Goal: Navigation & Orientation: Find specific page/section

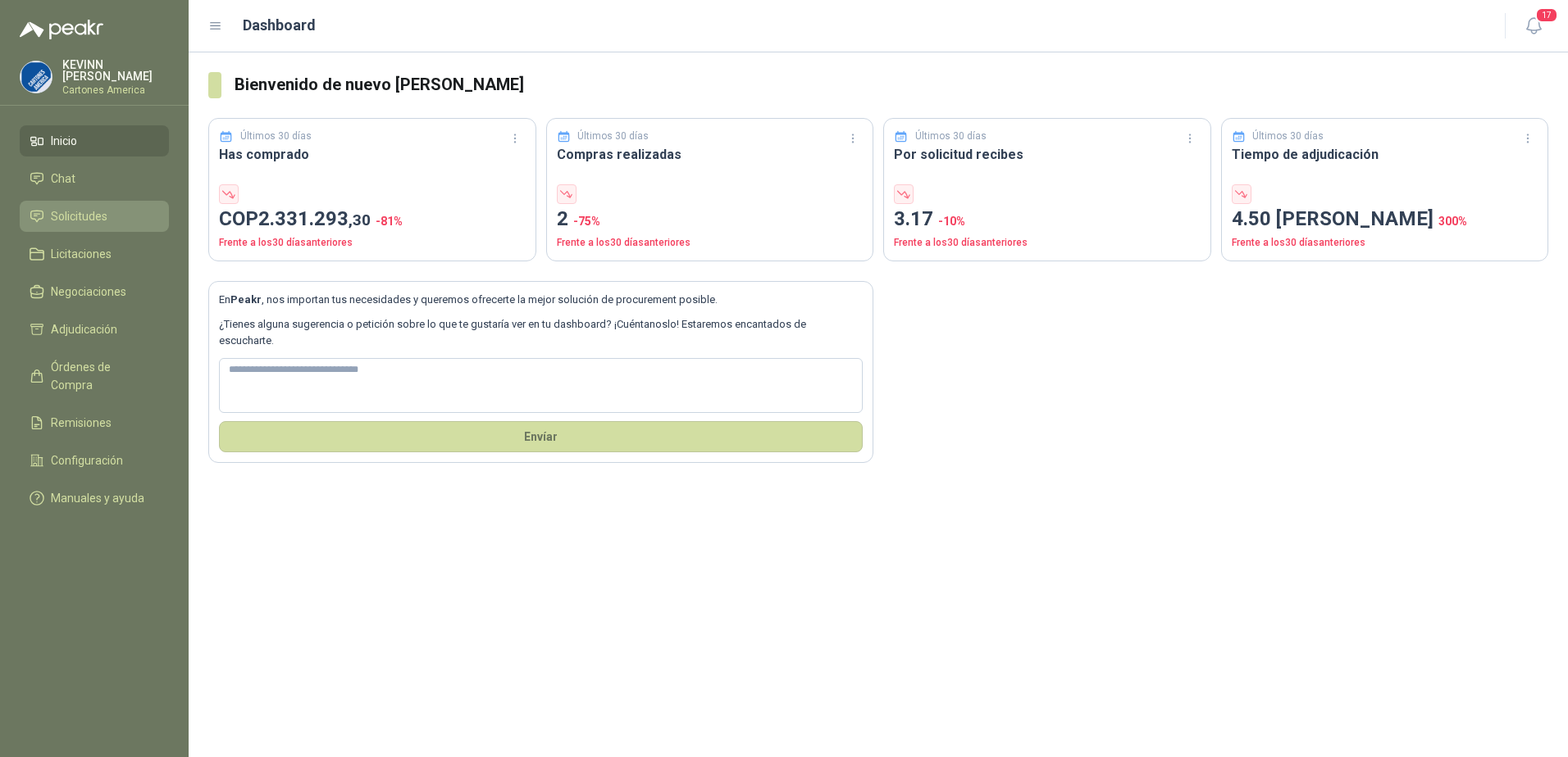
click at [89, 203] on link "Solicitudes" at bounding box center [94, 216] width 149 height 31
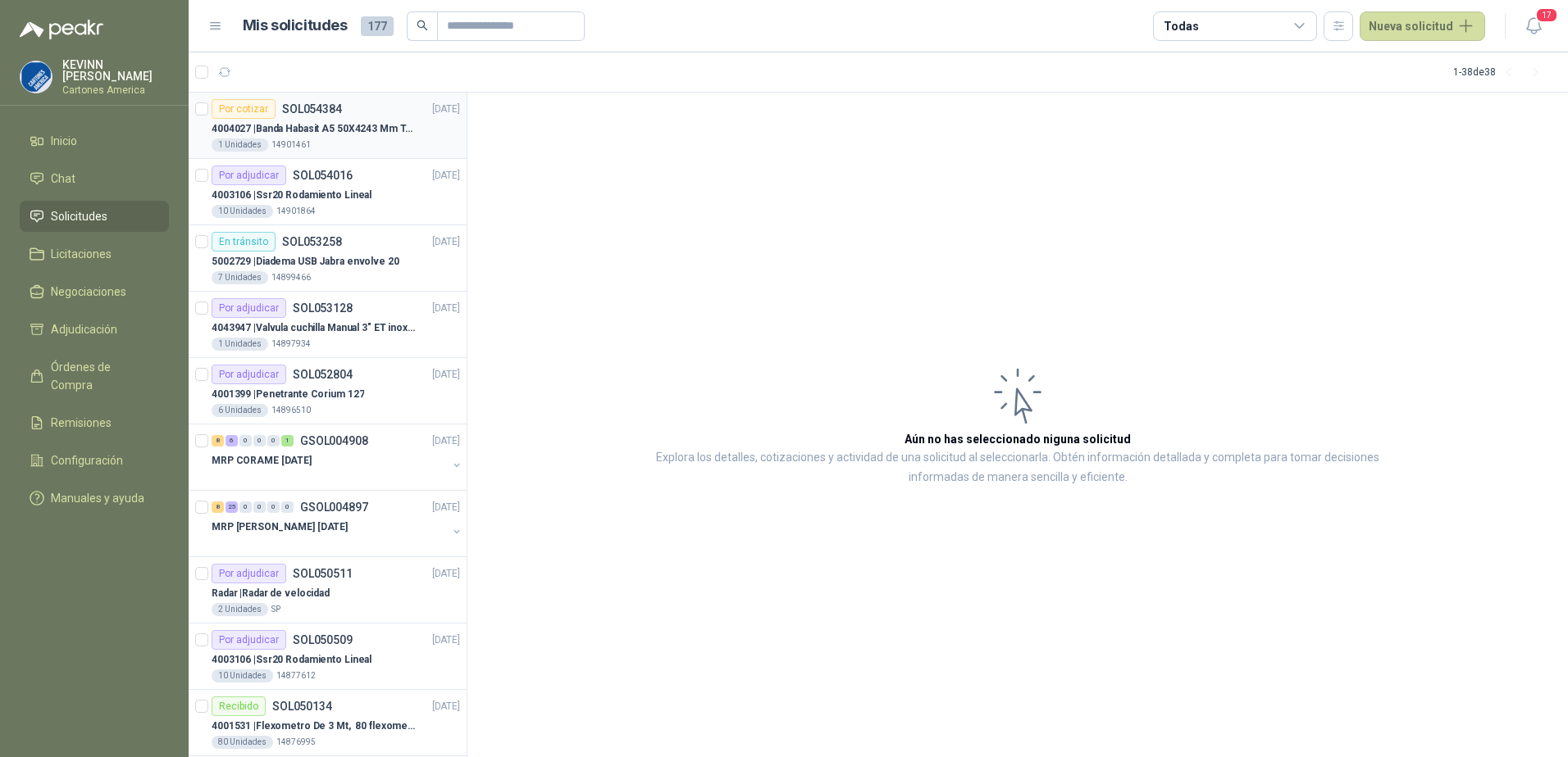
click at [350, 135] on p "4004027 | Banda Habasit A5 50X4243 Mm Tension -2%" at bounding box center [313, 129] width 204 height 15
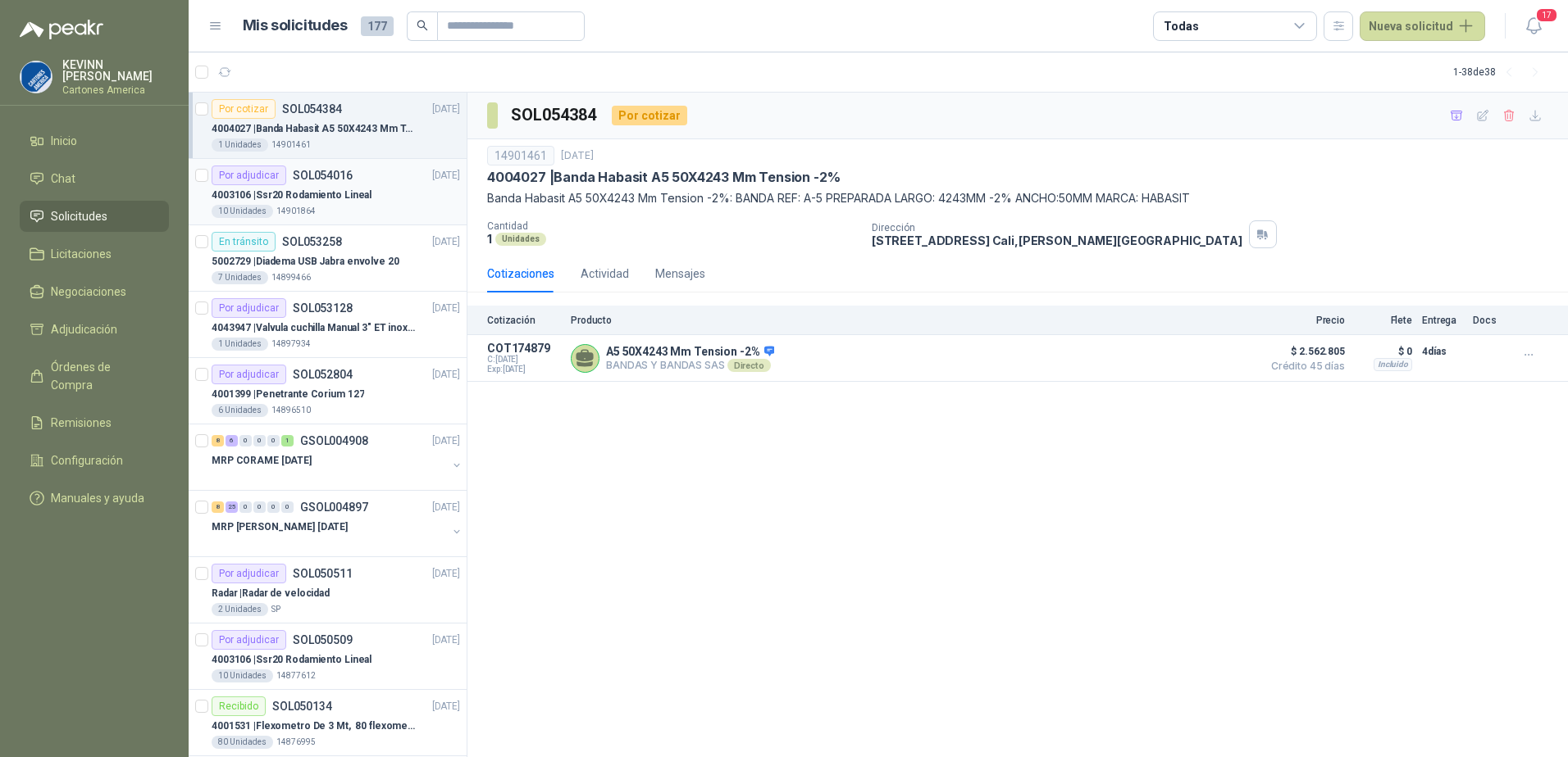
click at [324, 200] on p "4003106 | Ssr20 Rodamiento Lineal" at bounding box center [291, 195] width 160 height 15
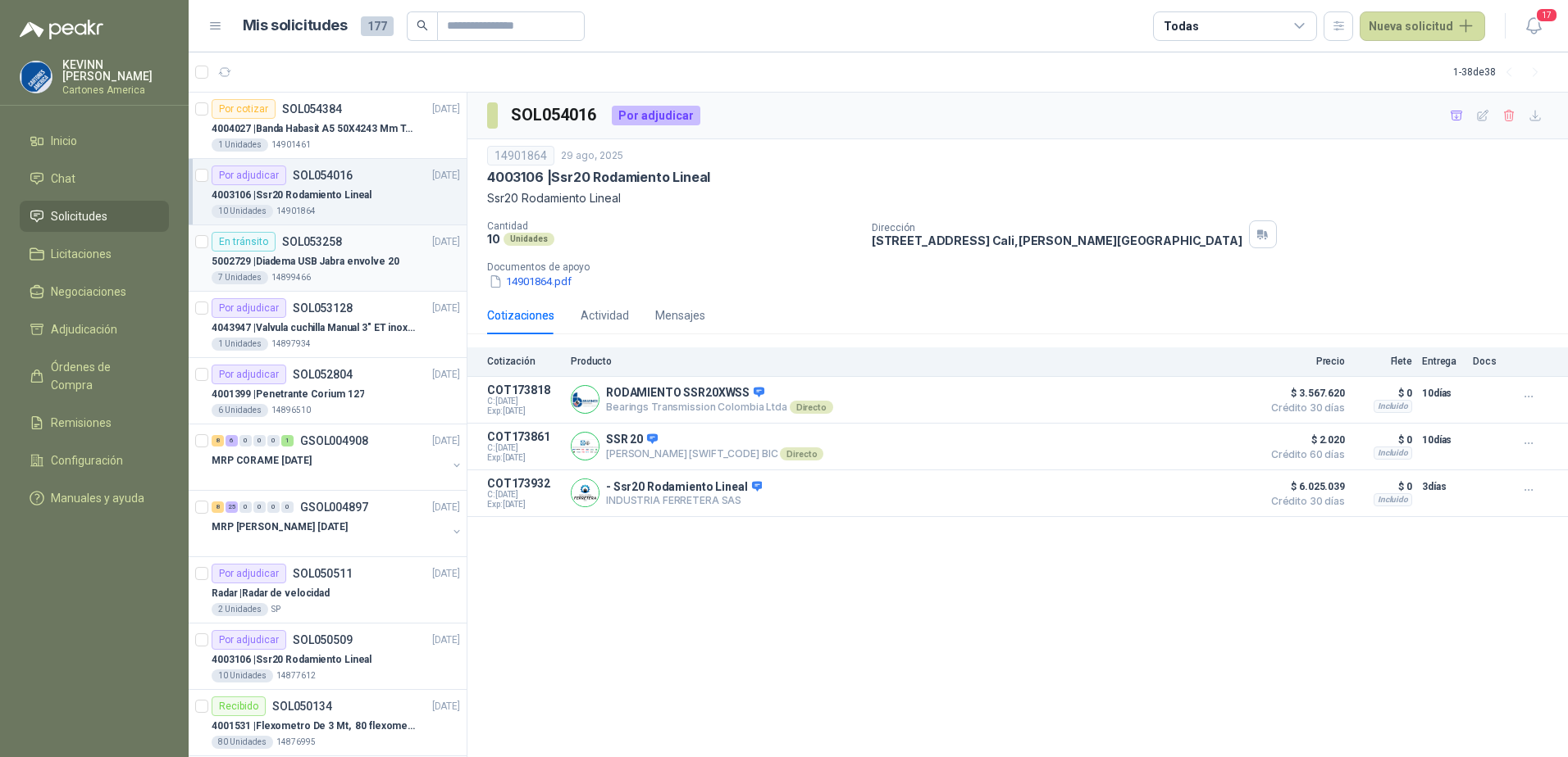
click at [340, 257] on p "5002729 | Diadema USB Jabra envolve 20" at bounding box center [305, 261] width 188 height 15
